Goal: Task Accomplishment & Management: Manage account settings

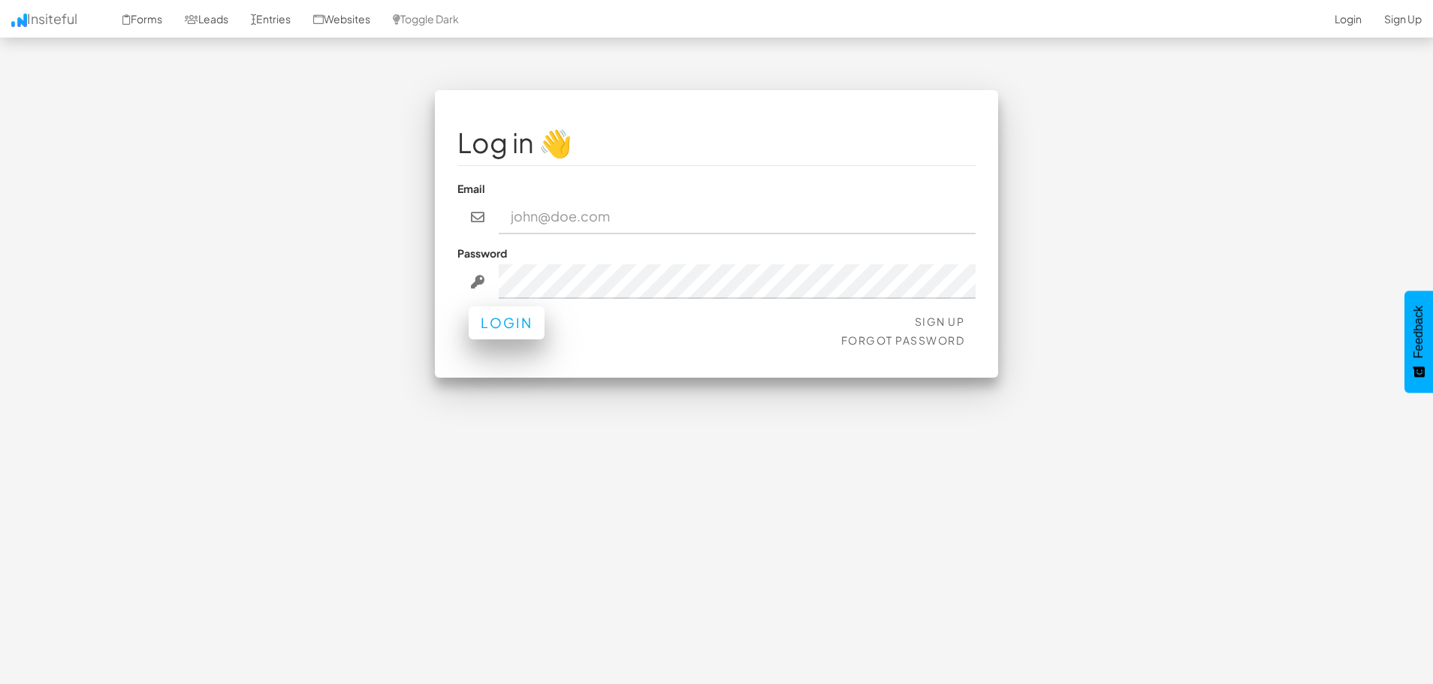
type input "info@digital-landscope.com"
click at [504, 328] on button "Login" at bounding box center [507, 323] width 76 height 33
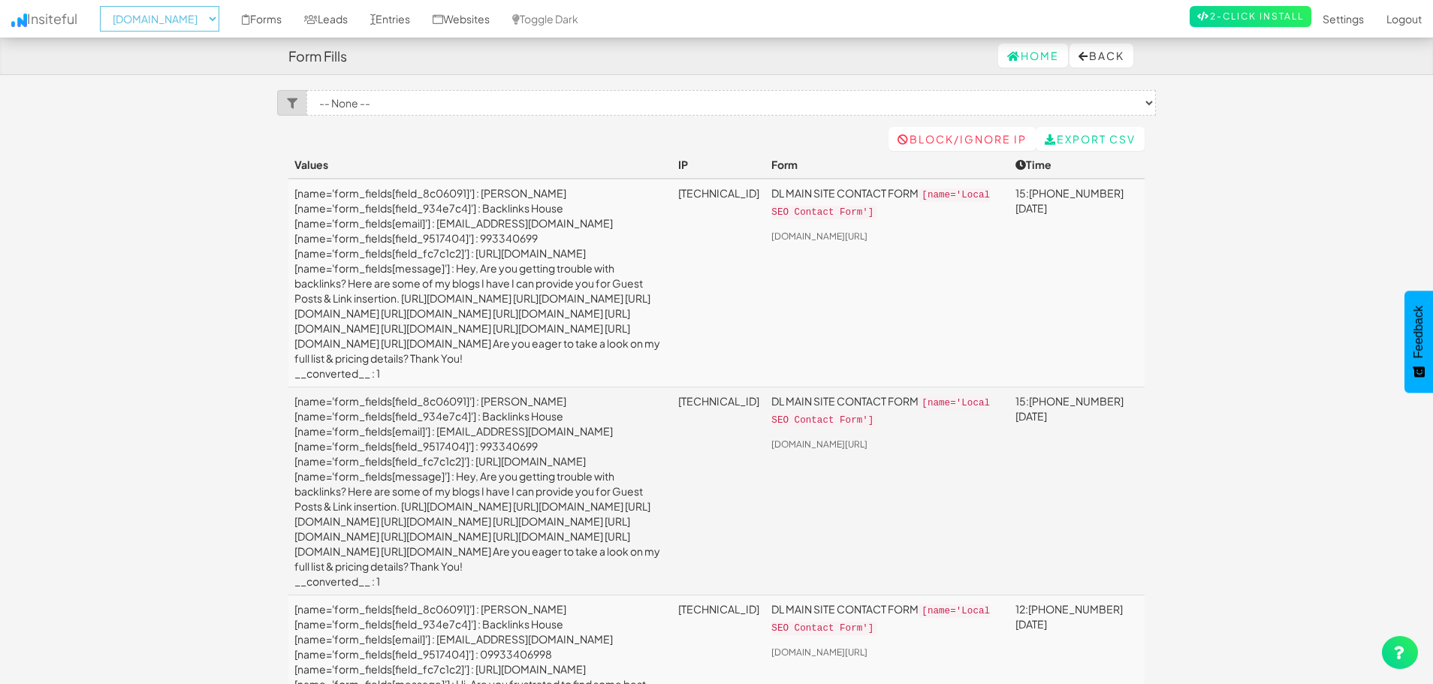
click at [198, 22] on select "-- None -- aeoagency.co.uk seoagencyscotland.com digital-landscope.com" at bounding box center [159, 19] width 119 height 26
select select "2519"
click at [104, 6] on select "-- None -- aeoagency.co.uk seoagencyscotland.com digital-landscope.com" at bounding box center [159, 19] width 119 height 26
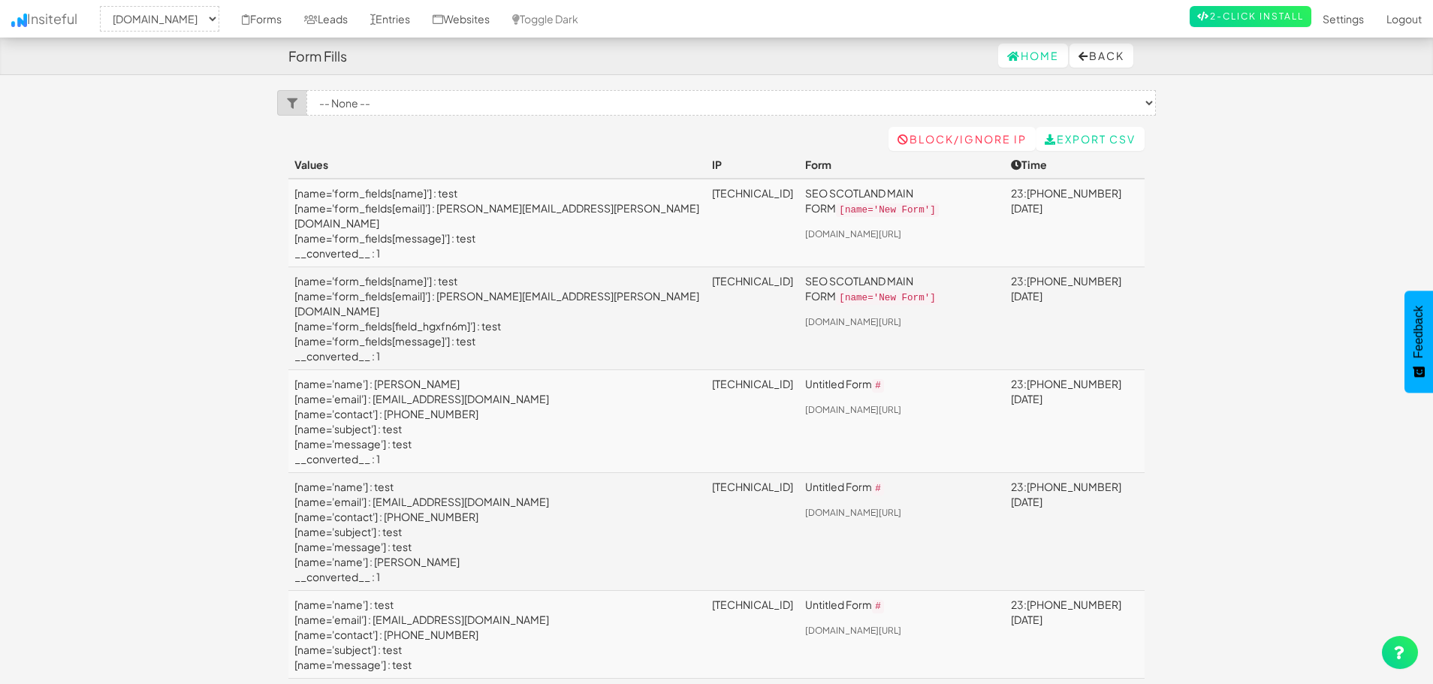
click at [205, 5] on div "-- None -- aeoagency.co.uk seoagencyscotland.com digital-landscope.com Forms Le…" at bounding box center [716, 19] width 1411 height 38
click at [190, 22] on select "-- None -- aeoagency.co.uk seoagencyscotland.com digital-landscope.com" at bounding box center [159, 19] width 119 height 26
select select "2520"
click at [104, 6] on select "-- None -- aeoagency.co.uk seoagencyscotland.com digital-landscope.com" at bounding box center [159, 19] width 119 height 26
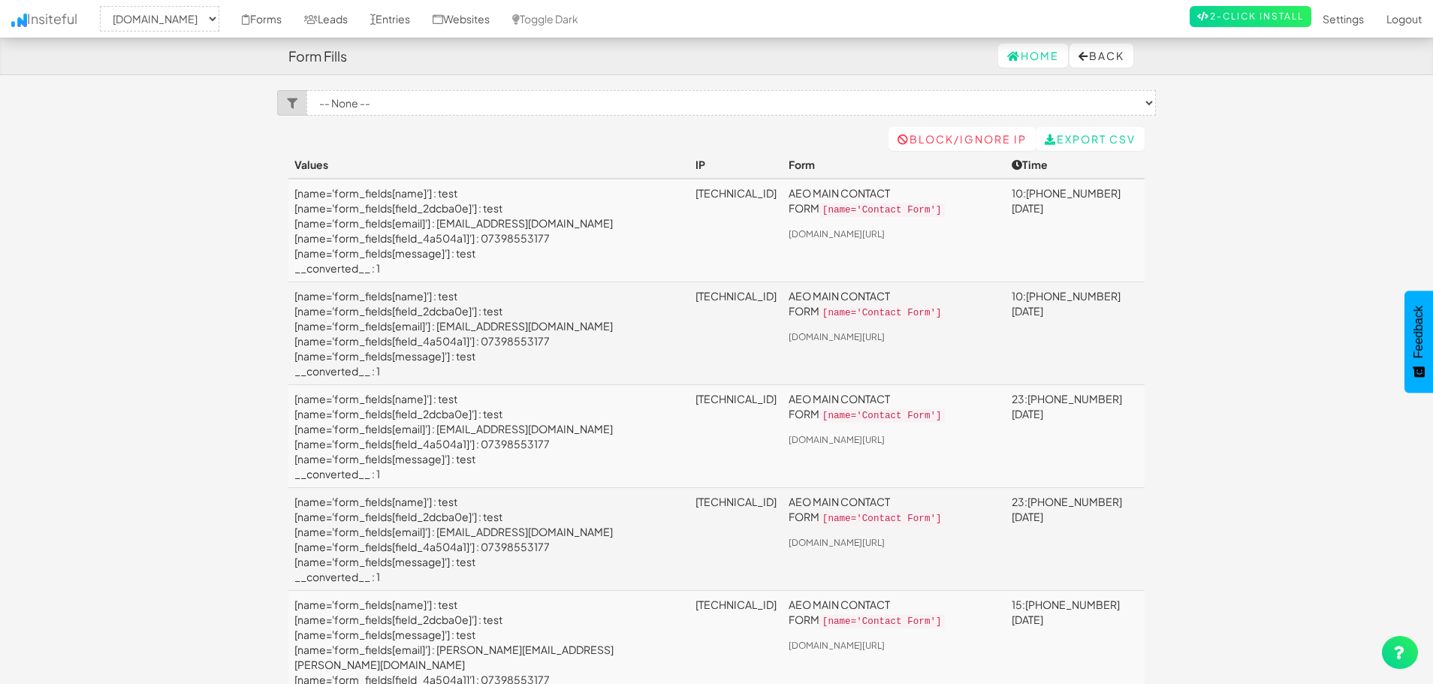
select select "2520"
